Goal: Browse casually: Explore the website without a specific task or goal

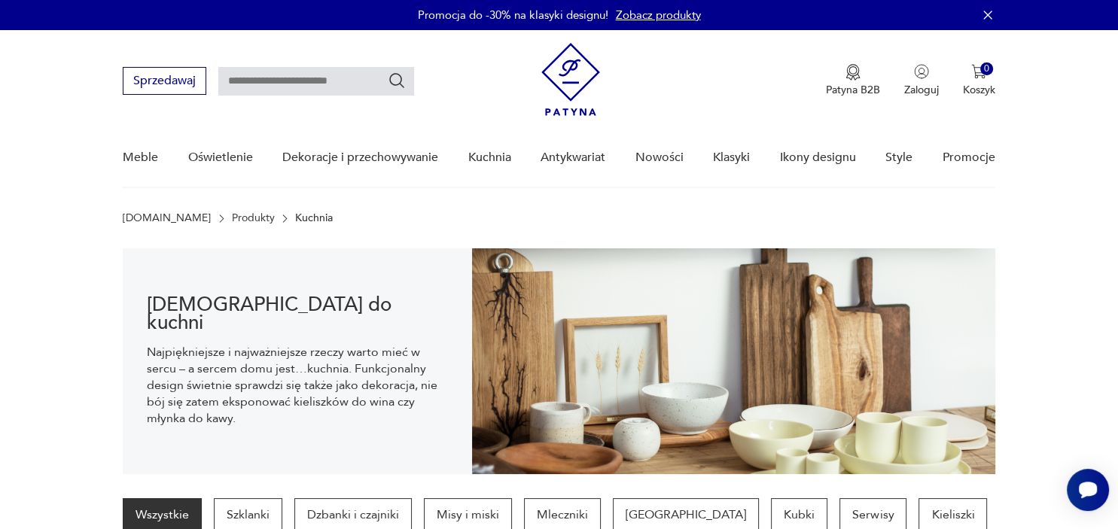
scroll to position [21, 0]
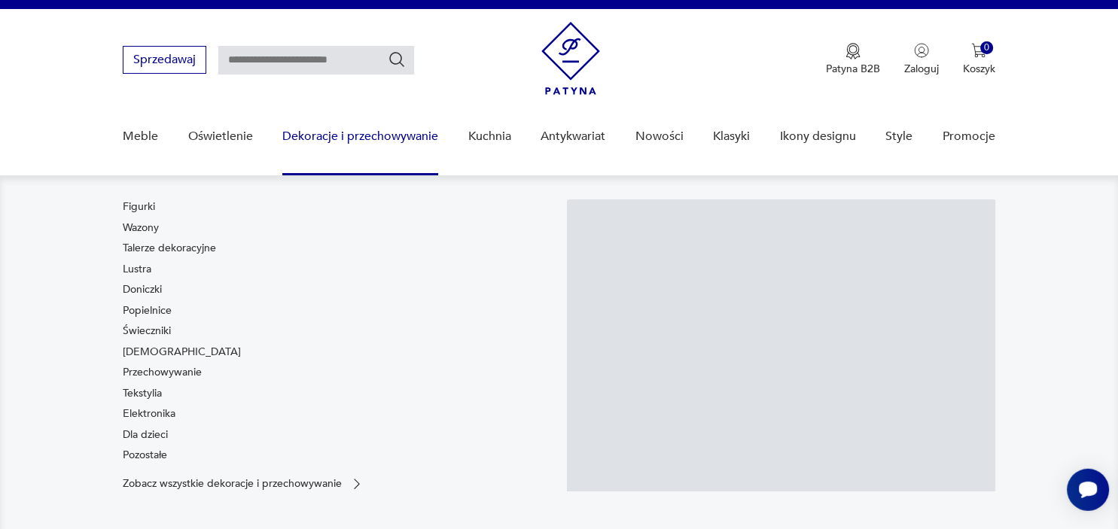
click at [311, 137] on link "Dekoracje i przechowywanie" at bounding box center [360, 137] width 156 height 58
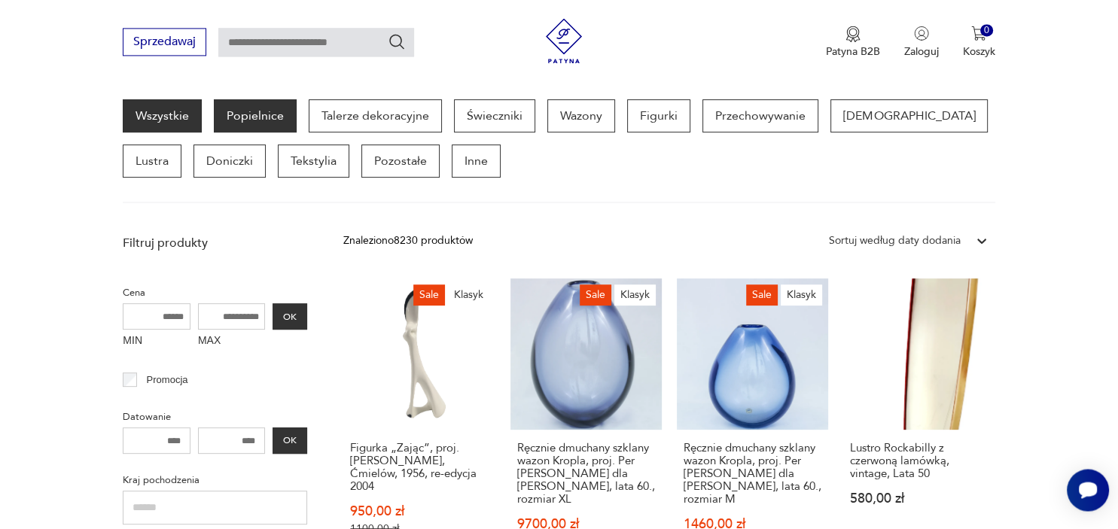
scroll to position [398, 0]
click at [268, 120] on p "Popielnice" at bounding box center [255, 116] width 83 height 33
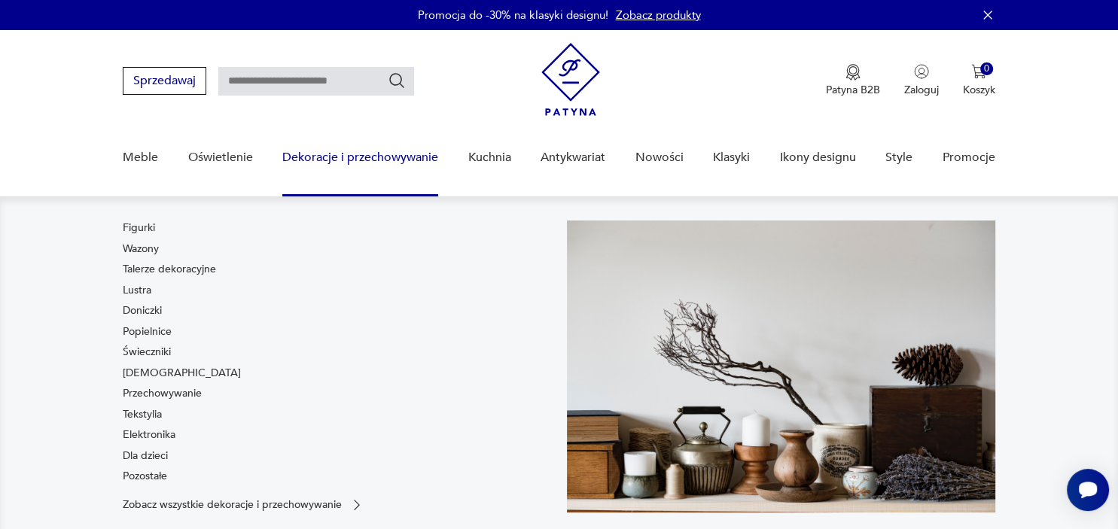
click at [323, 161] on link "Dekoracje i przechowywanie" at bounding box center [360, 158] width 156 height 58
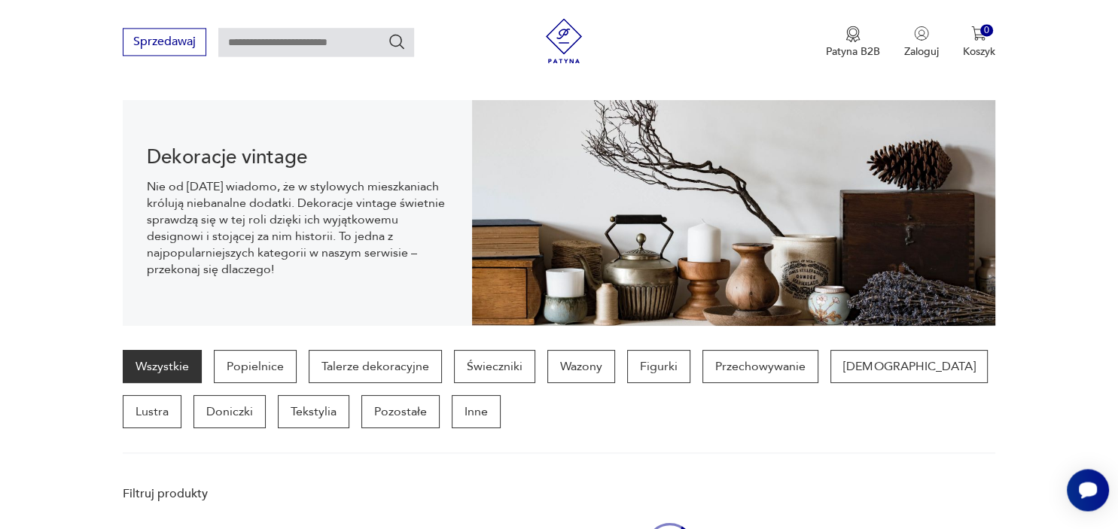
scroll to position [149, 0]
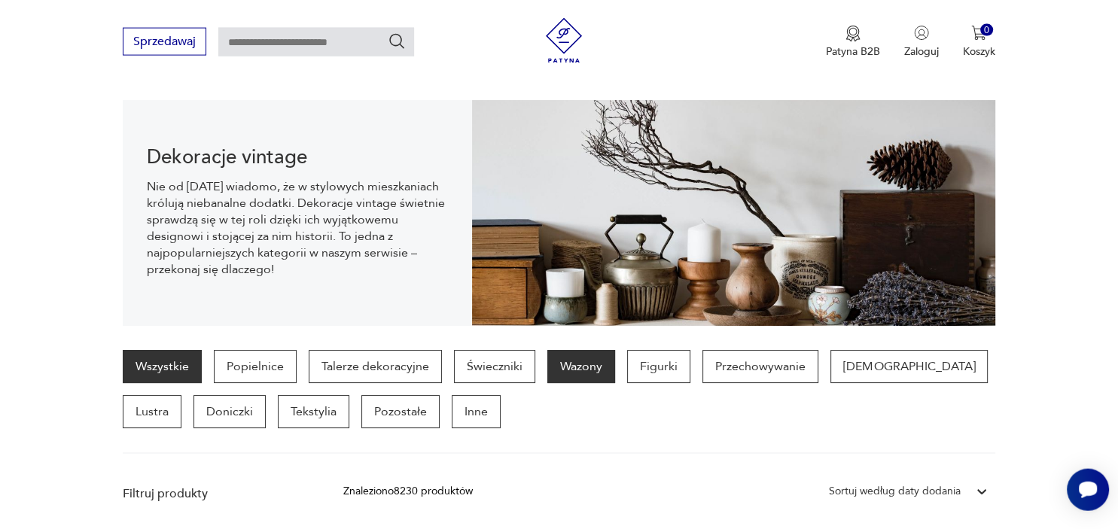
click at [583, 367] on p "Wazony" at bounding box center [581, 366] width 68 height 33
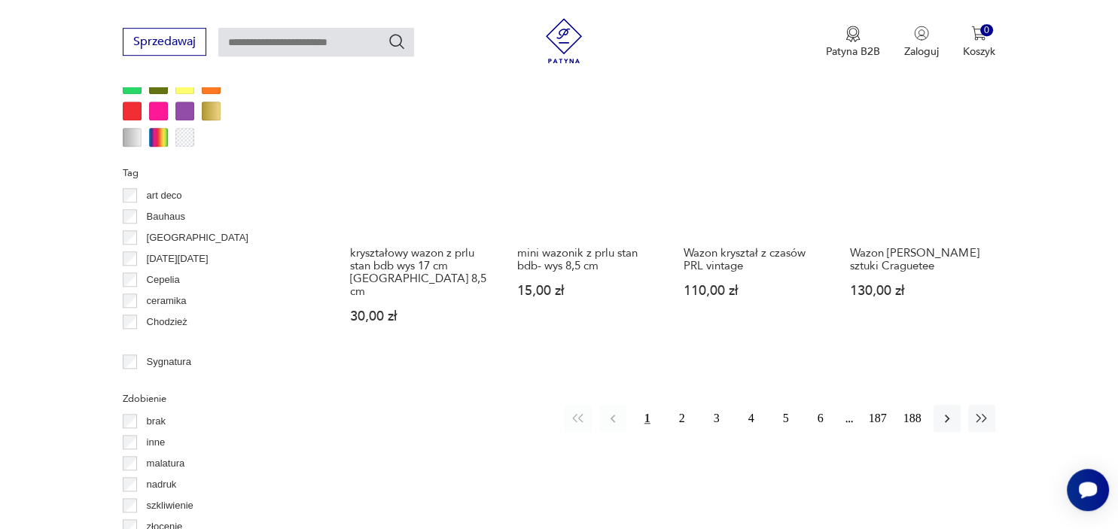
scroll to position [1507, 0]
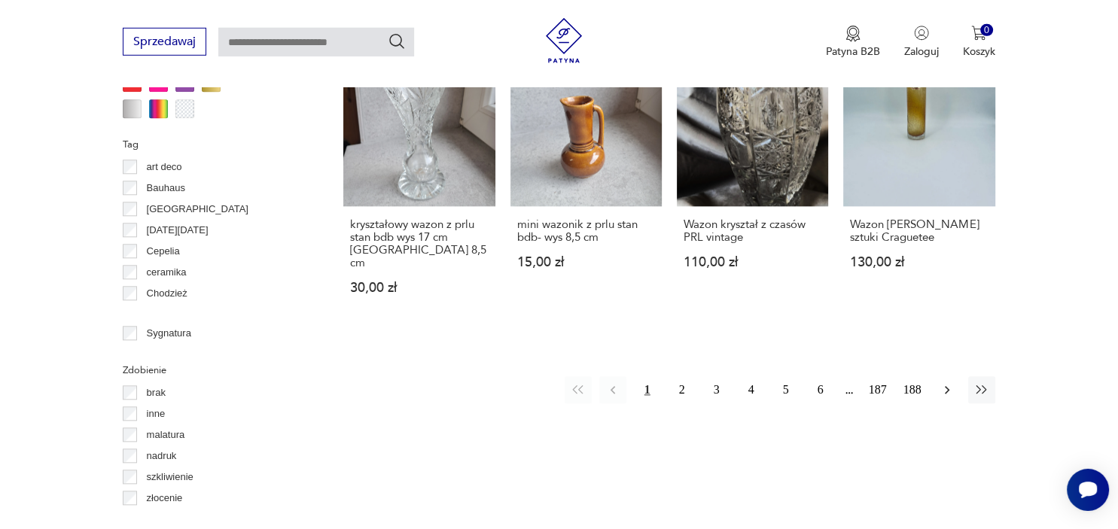
click at [947, 383] on icon "button" at bounding box center [947, 390] width 15 height 15
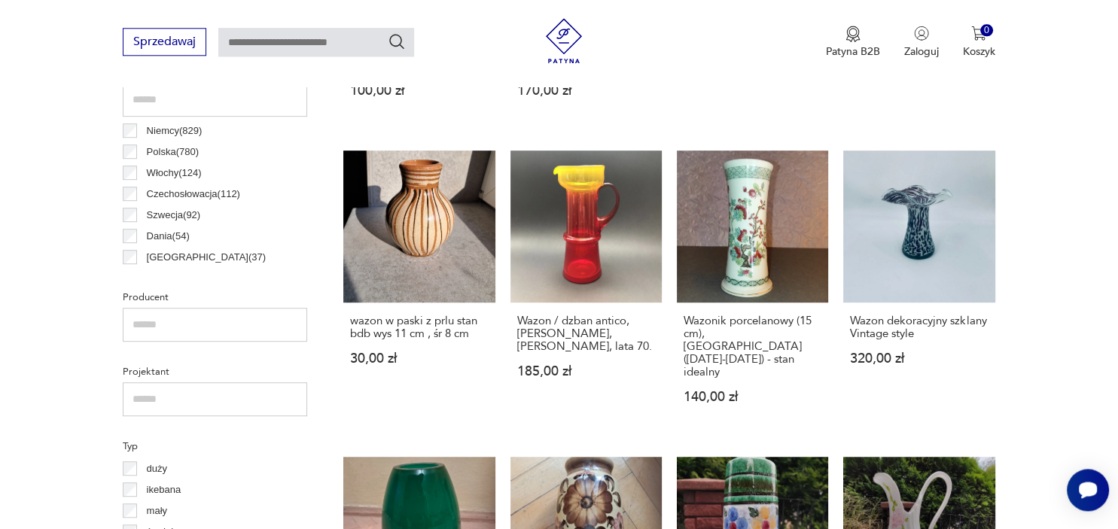
scroll to position [797, 0]
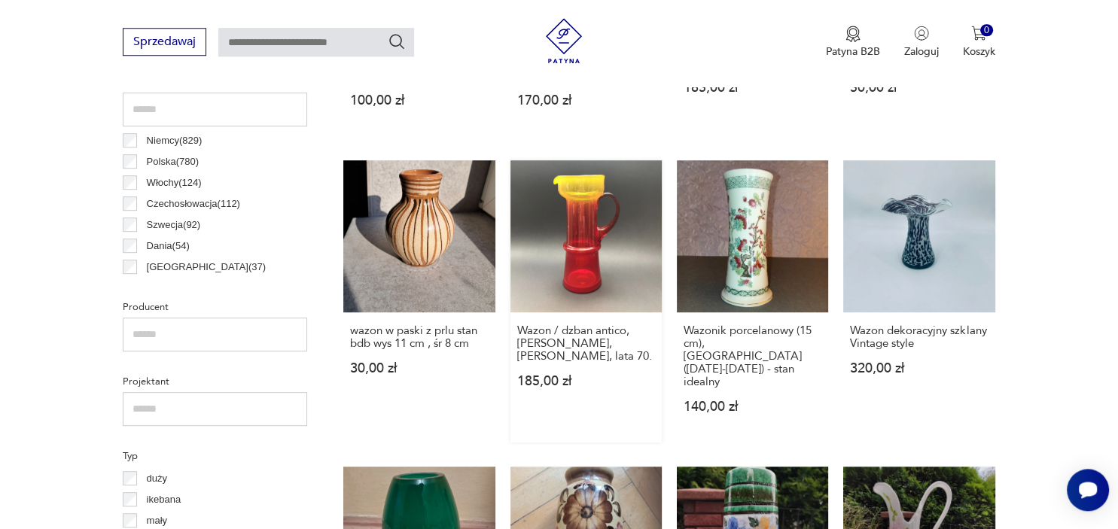
click at [592, 241] on link "Wazon / dzban antico, [PERSON_NAME], [PERSON_NAME], lata 70. 185,00 zł" at bounding box center [586, 301] width 151 height 282
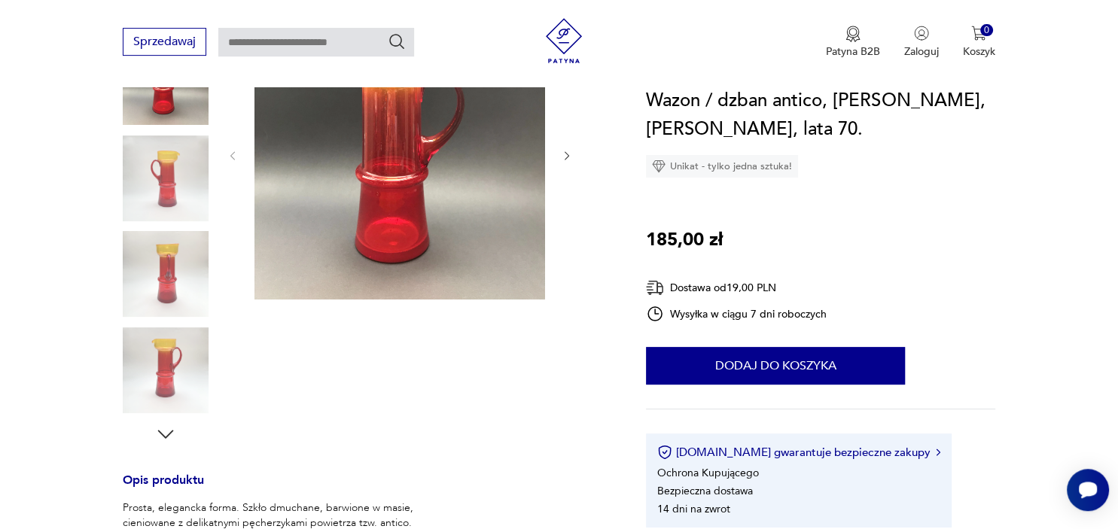
scroll to position [192, 0]
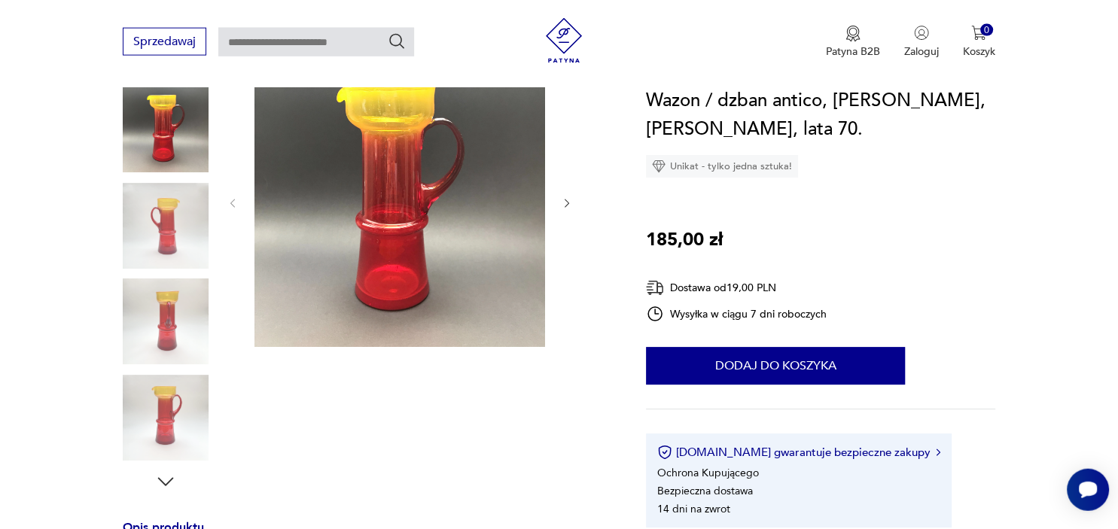
click at [161, 484] on icon "button" at bounding box center [165, 482] width 23 height 23
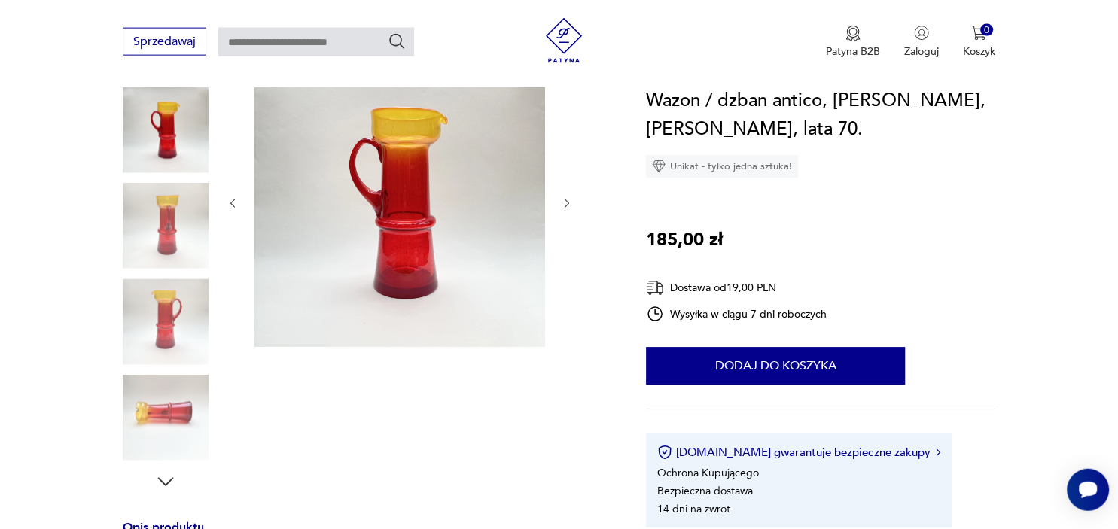
click at [164, 485] on icon "button" at bounding box center [165, 482] width 23 height 23
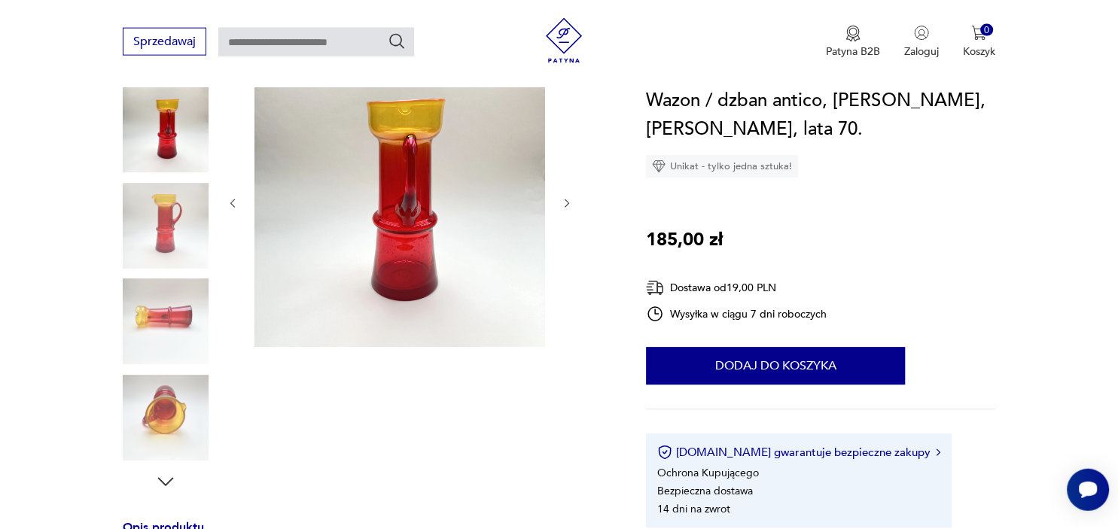
click at [164, 485] on icon "button" at bounding box center [165, 482] width 23 height 23
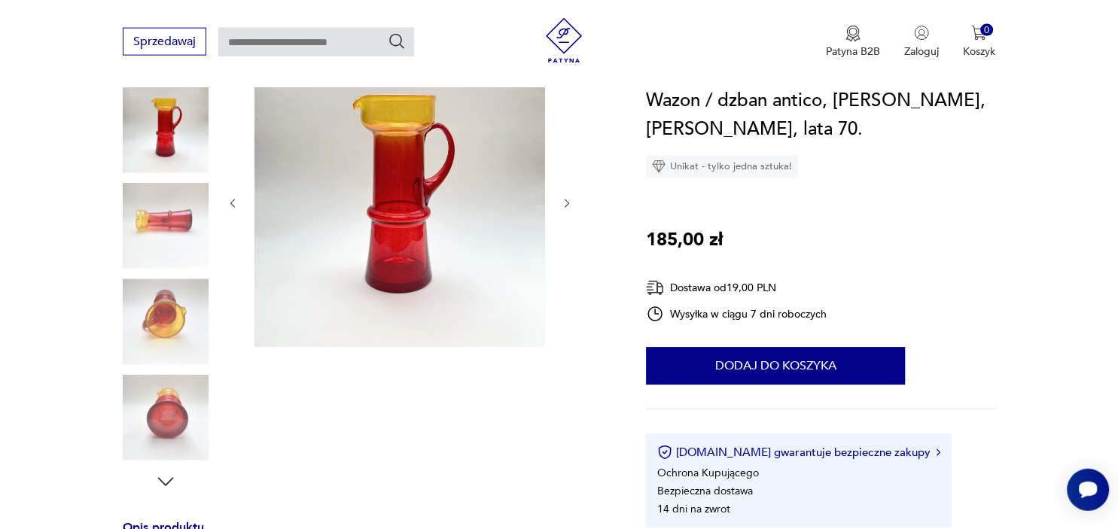
click at [167, 427] on img at bounding box center [166, 418] width 86 height 86
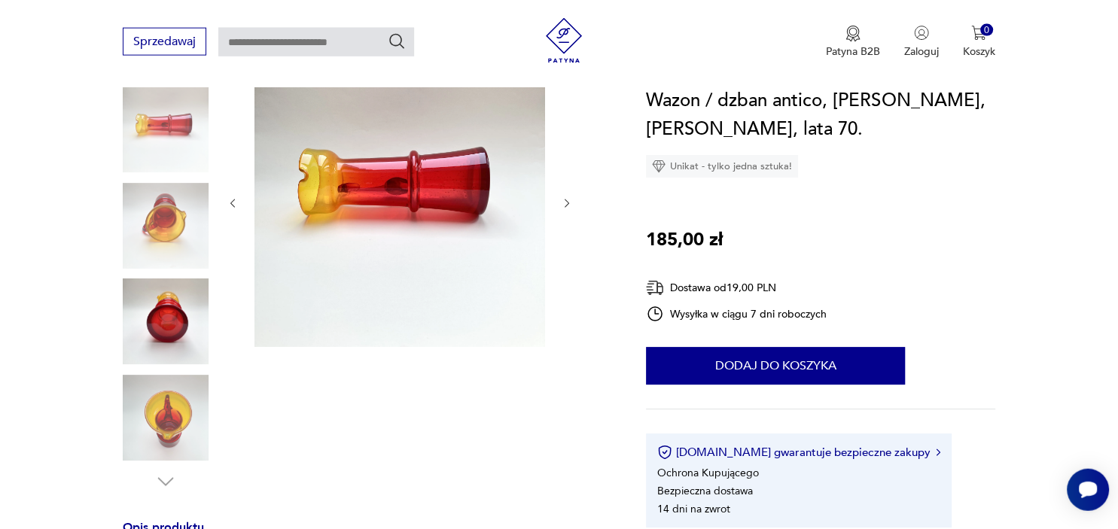
click at [169, 322] on img at bounding box center [166, 322] width 86 height 86
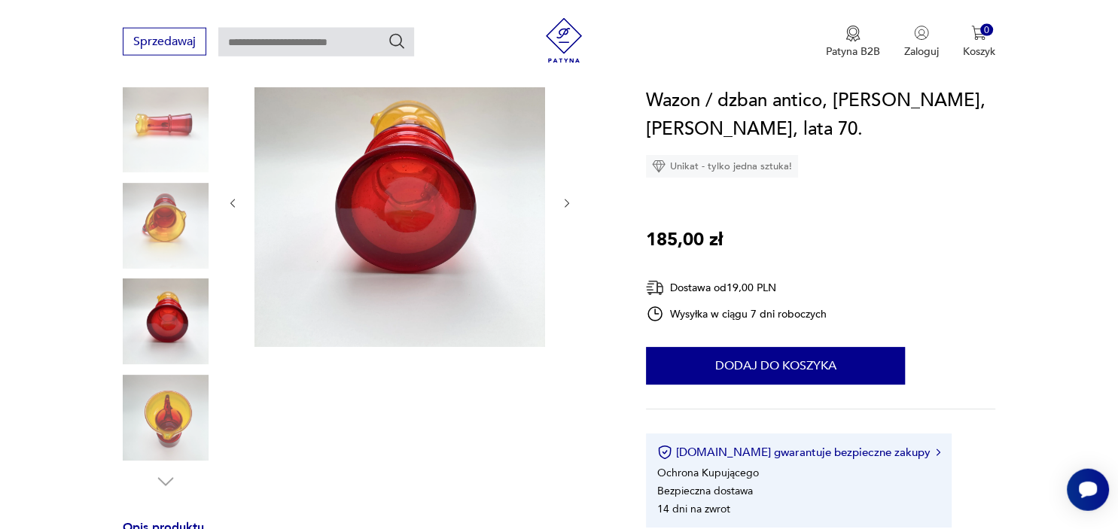
click at [567, 202] on icon "button" at bounding box center [567, 203] width 13 height 13
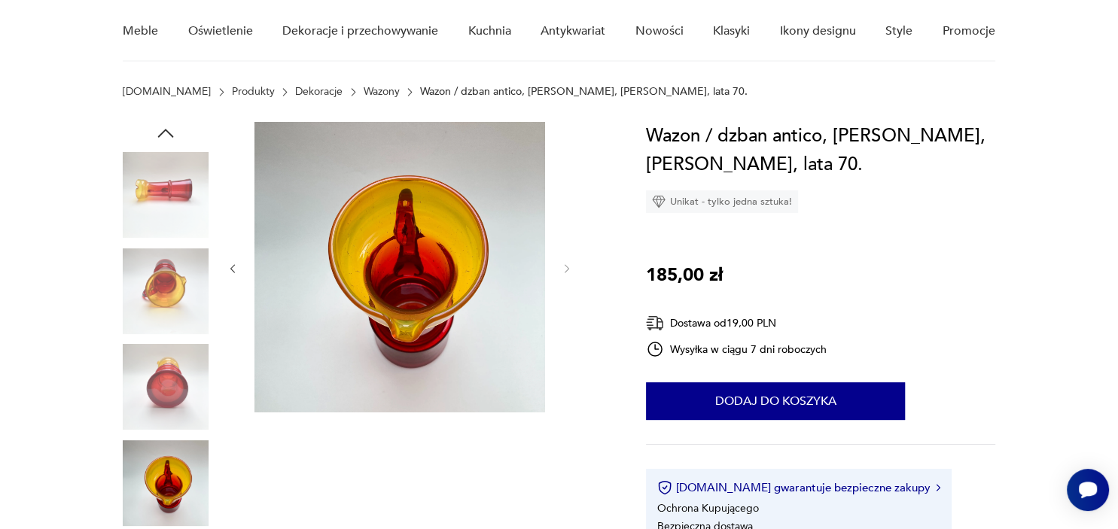
scroll to position [0, 0]
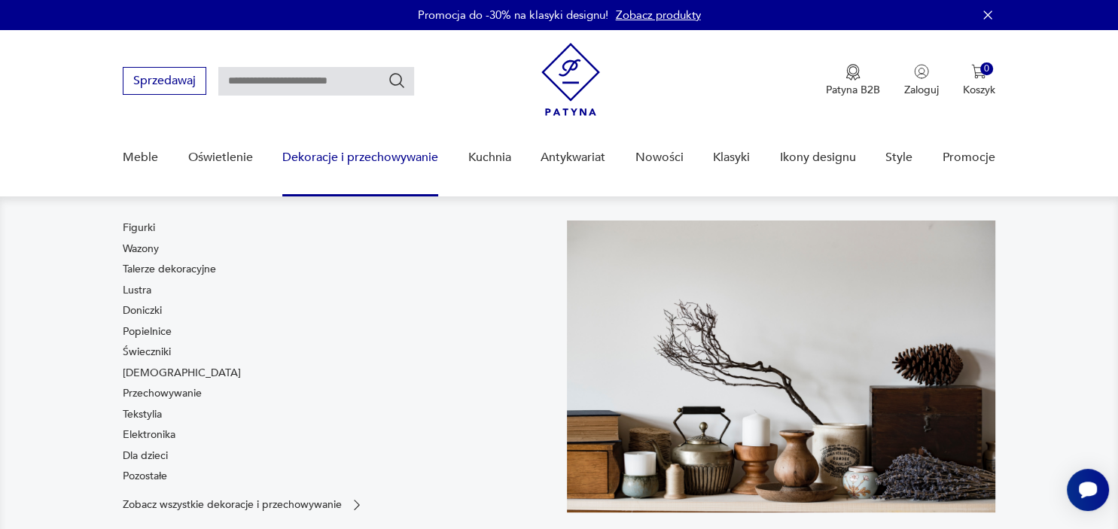
click at [370, 155] on link "Dekoracje i przechowywanie" at bounding box center [360, 158] width 156 height 58
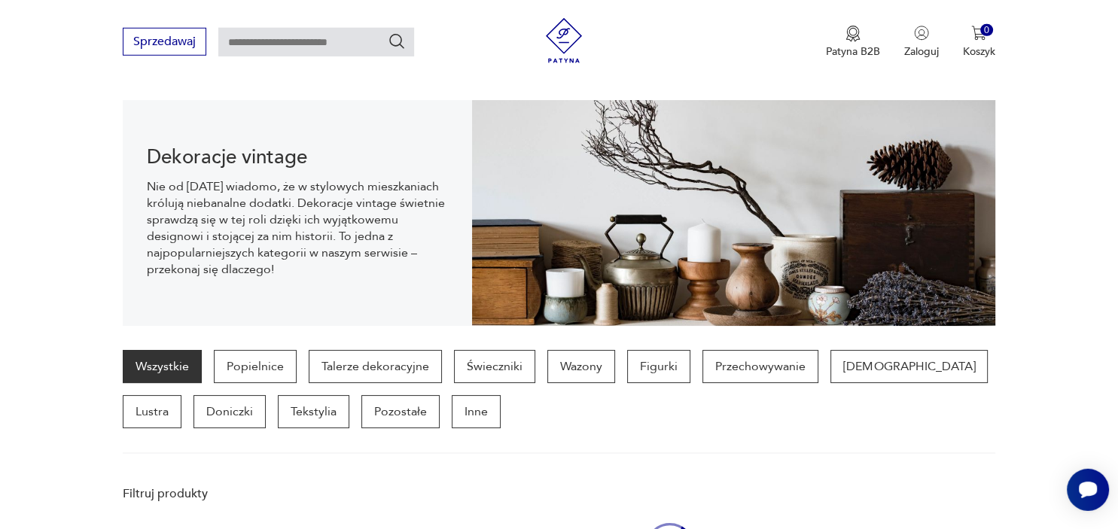
scroll to position [149, 0]
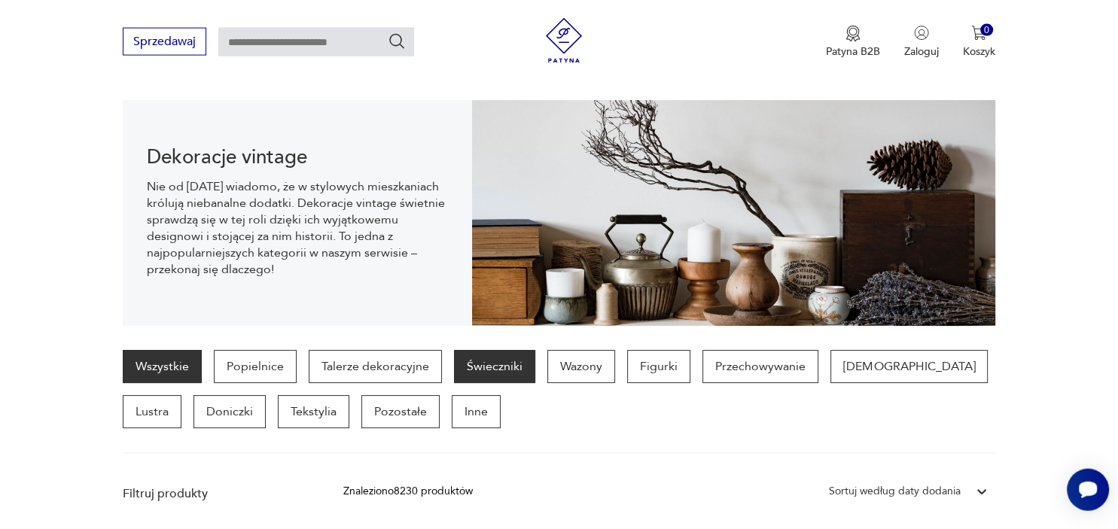
click at [480, 366] on p "Świeczniki" at bounding box center [494, 366] width 81 height 33
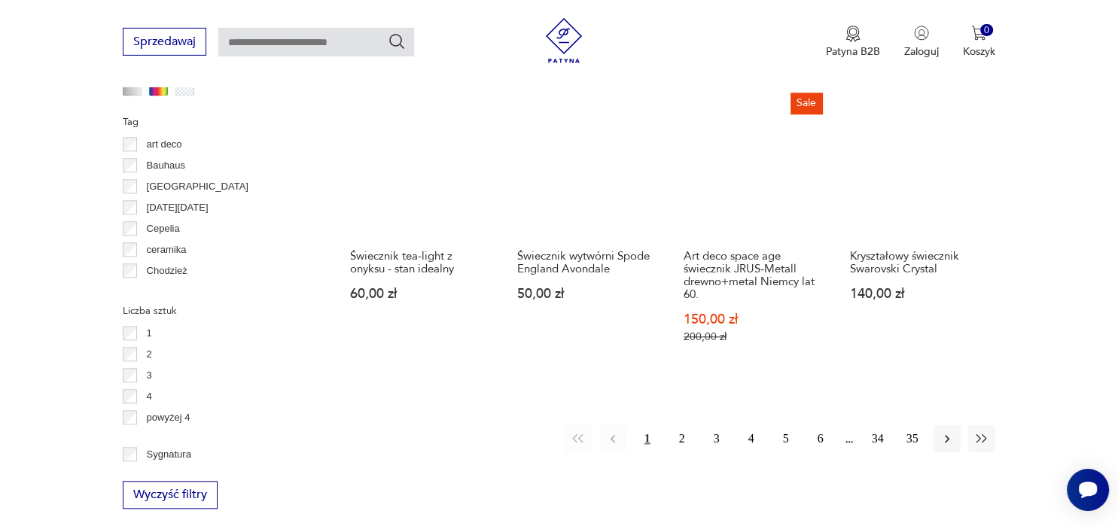
scroll to position [1413, 0]
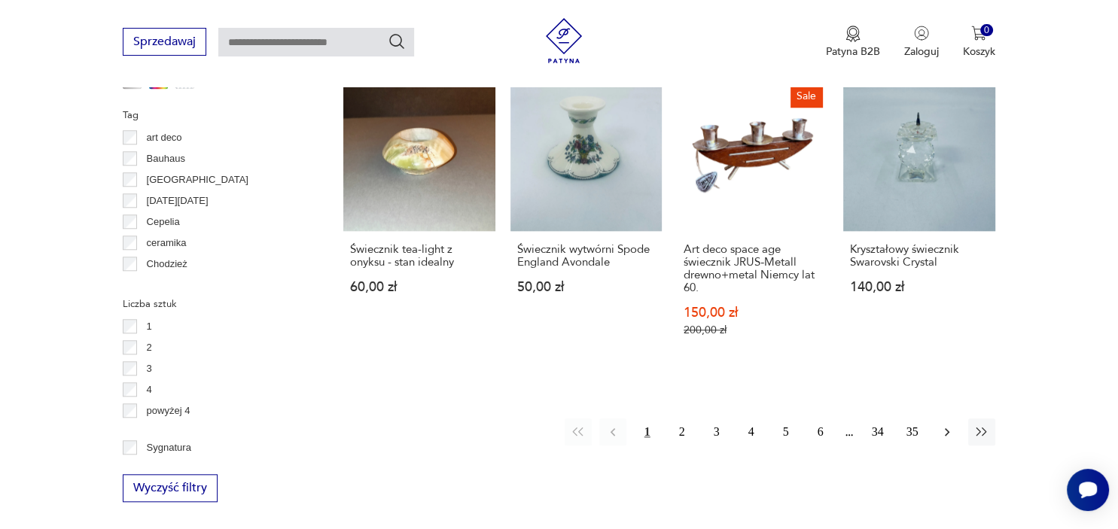
click at [944, 429] on icon "button" at bounding box center [947, 432] width 15 height 15
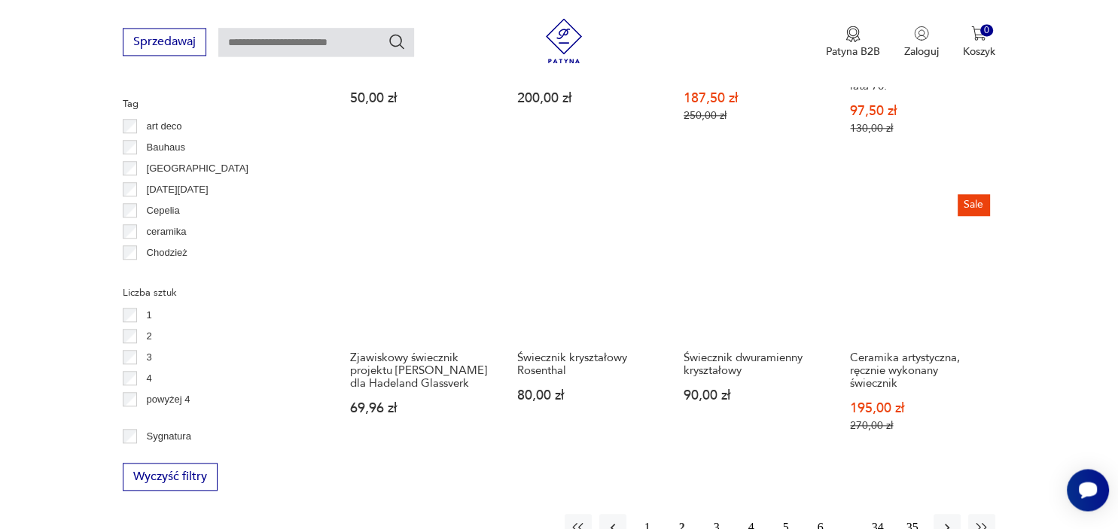
scroll to position [1548, 0]
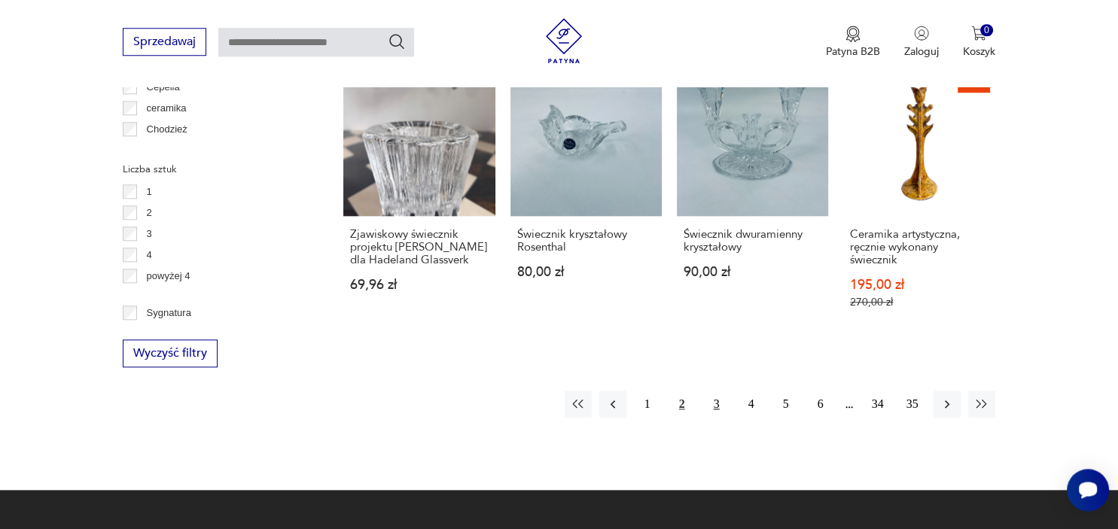
click at [715, 391] on button "3" at bounding box center [716, 404] width 27 height 27
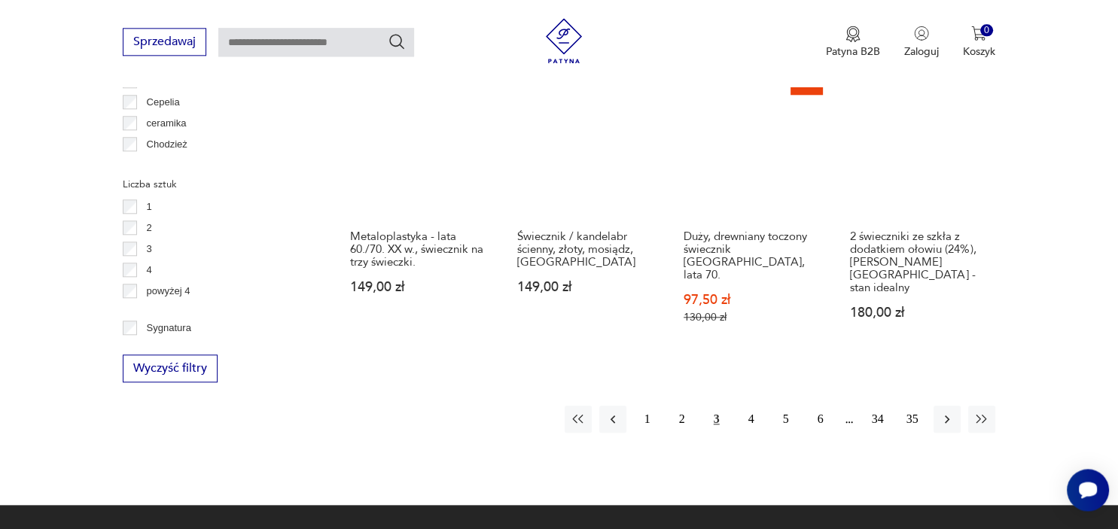
scroll to position [1556, 0]
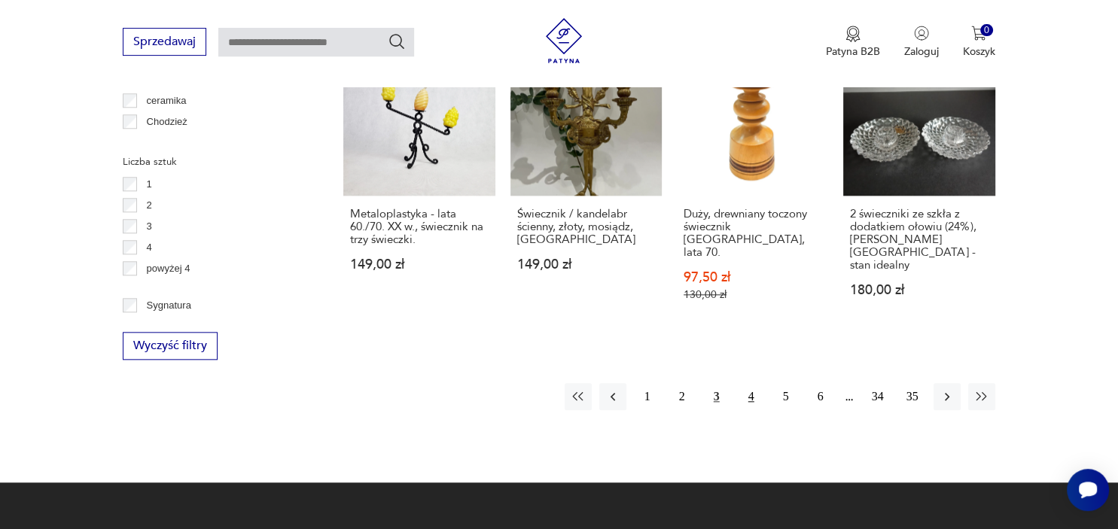
click at [748, 383] on button "4" at bounding box center [751, 396] width 27 height 27
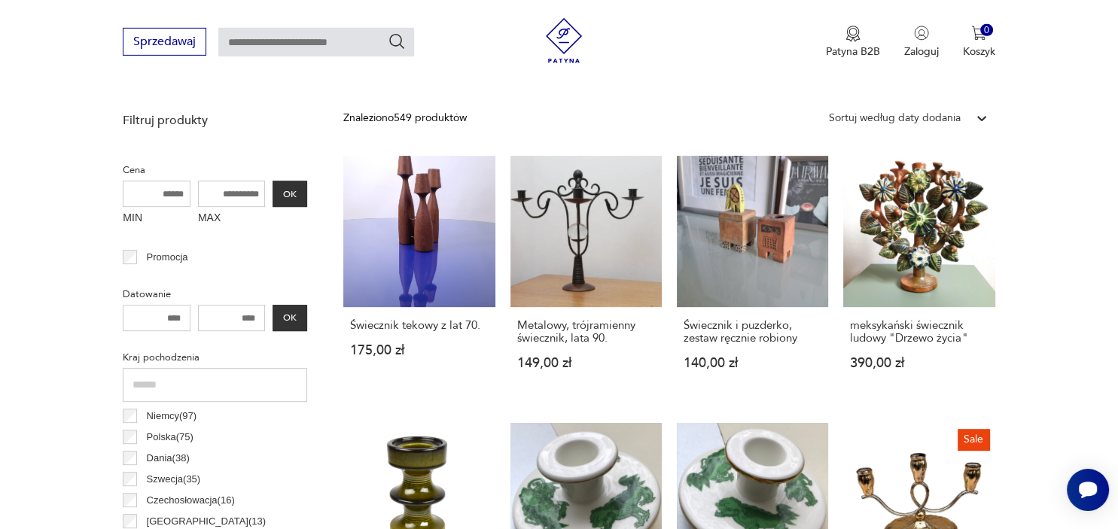
scroll to position [471, 0]
